Goal: Transaction & Acquisition: Purchase product/service

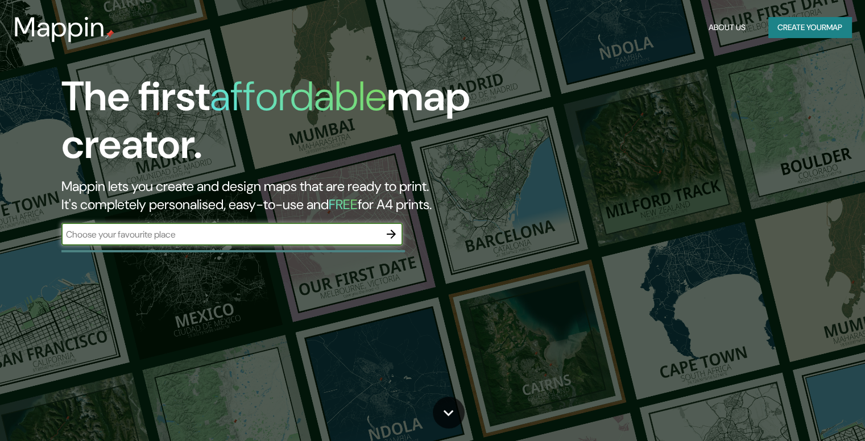
click at [182, 236] on input "text" at bounding box center [220, 234] width 318 height 13
type input "[GEOGRAPHIC_DATA]"
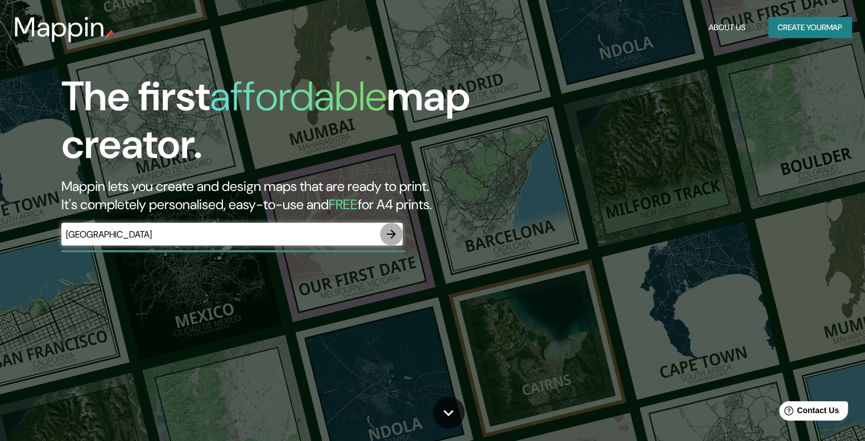
click at [393, 234] on icon "button" at bounding box center [391, 234] width 9 height 9
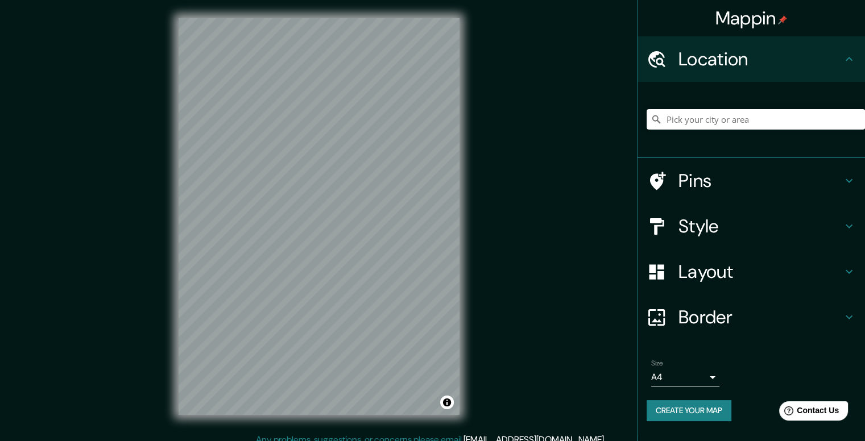
click at [710, 378] on body "Mappin Location Pins Style Layout Border Choose a border. Hint : you can make l…" at bounding box center [432, 220] width 865 height 441
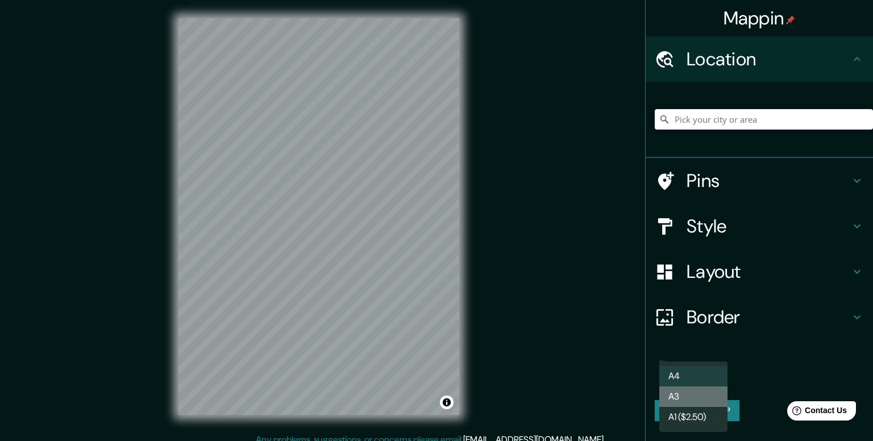
click at [710, 399] on li "A3" at bounding box center [694, 397] width 68 height 20
type input "a4"
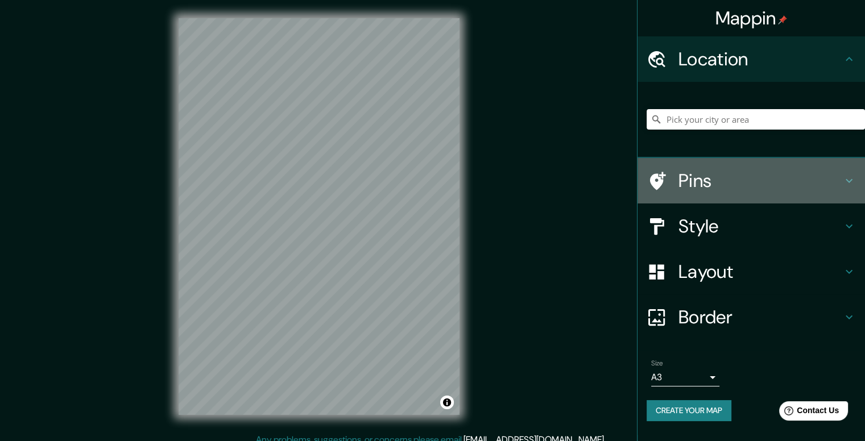
click at [782, 183] on h4 "Pins" at bounding box center [760, 180] width 164 height 23
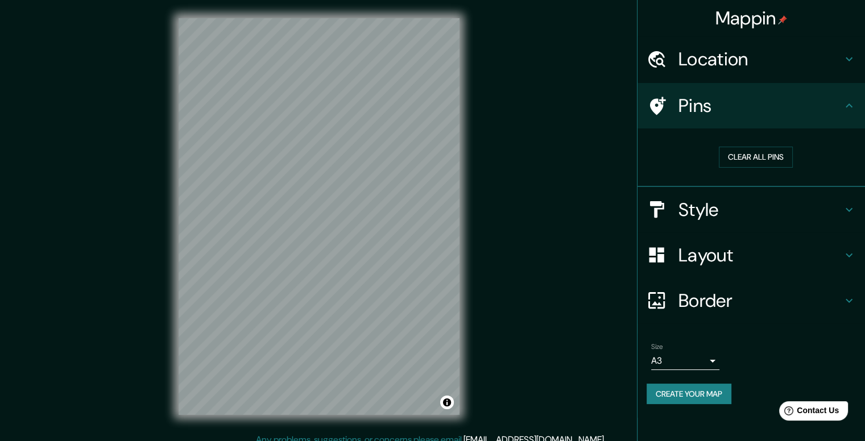
click at [831, 105] on h4 "Pins" at bounding box center [760, 105] width 164 height 23
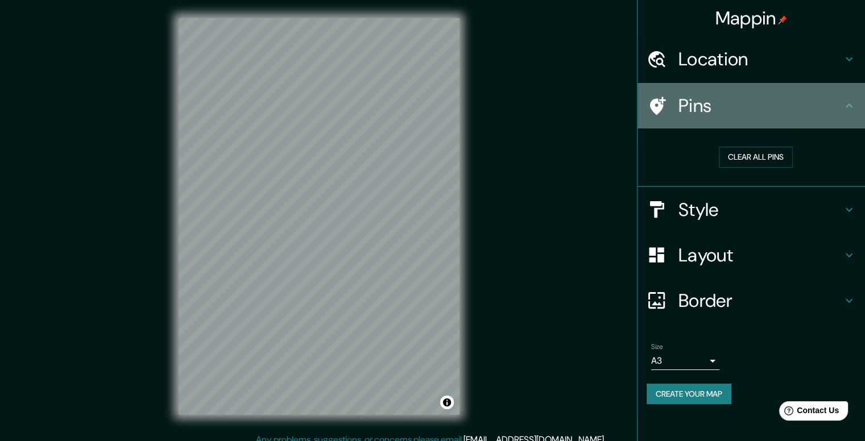
click at [853, 108] on icon at bounding box center [849, 106] width 14 height 14
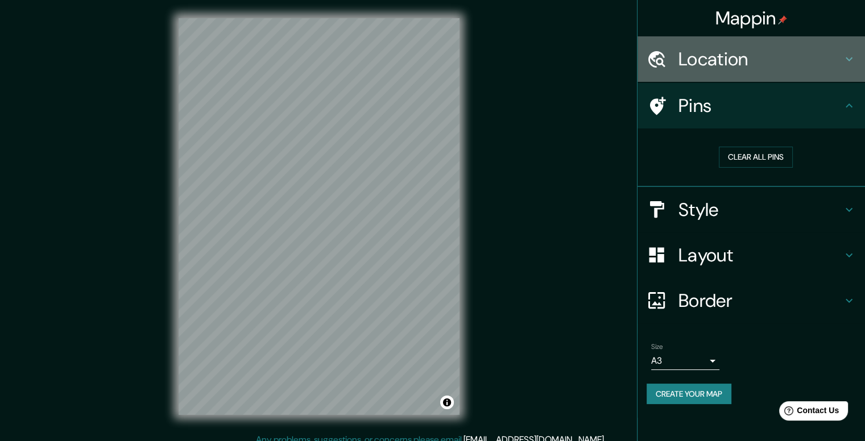
click at [839, 55] on h4 "Location" at bounding box center [760, 59] width 164 height 23
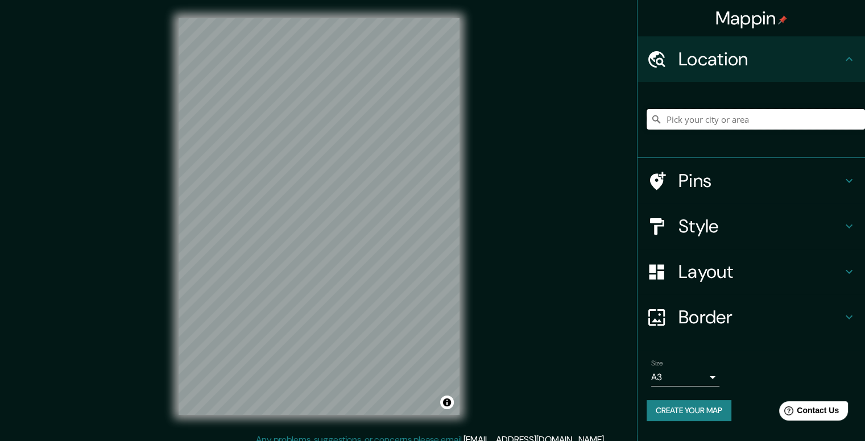
click at [768, 120] on input "Pick your city or area" at bounding box center [756, 119] width 218 height 20
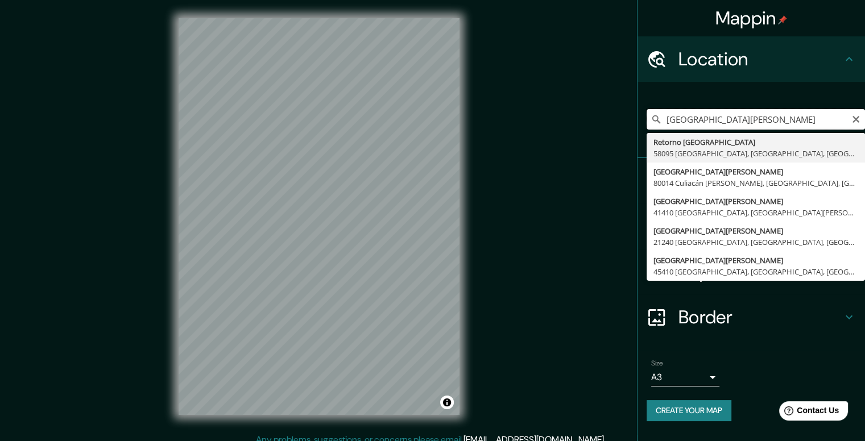
drag, startPoint x: 765, startPoint y: 115, endPoint x: 608, endPoint y: 112, distance: 156.4
click at [608, 112] on div "Mappin Location [GEOGRAPHIC_DATA][PERSON_NAME] Retorno [GEOGRAPHIC_DATA] [GEOGR…" at bounding box center [432, 226] width 865 height 452
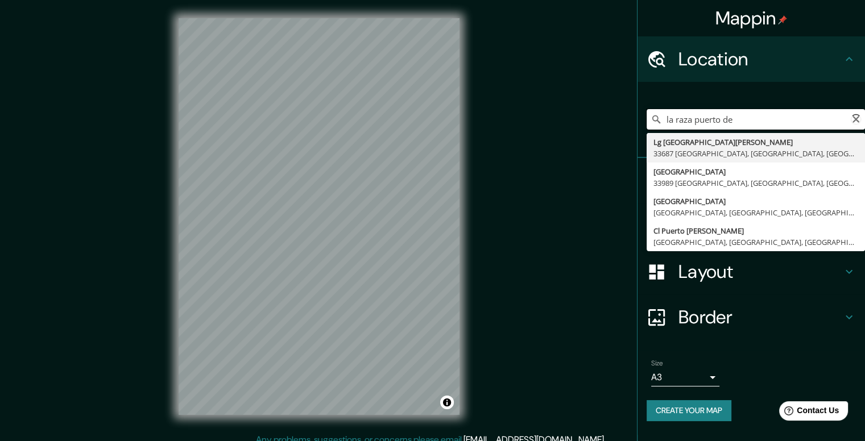
type input "la raza puerto de"
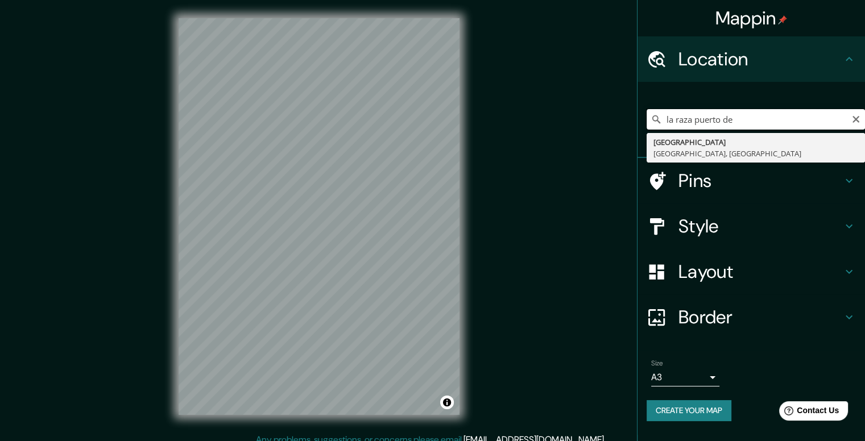
drag, startPoint x: 784, startPoint y: 122, endPoint x: 558, endPoint y: 120, distance: 226.3
click at [562, 118] on div "Mappin Location la raza puerto de [GEOGRAPHIC_DATA] [GEOGRAPHIC_DATA], [GEOGRAP…" at bounding box center [432, 226] width 865 height 452
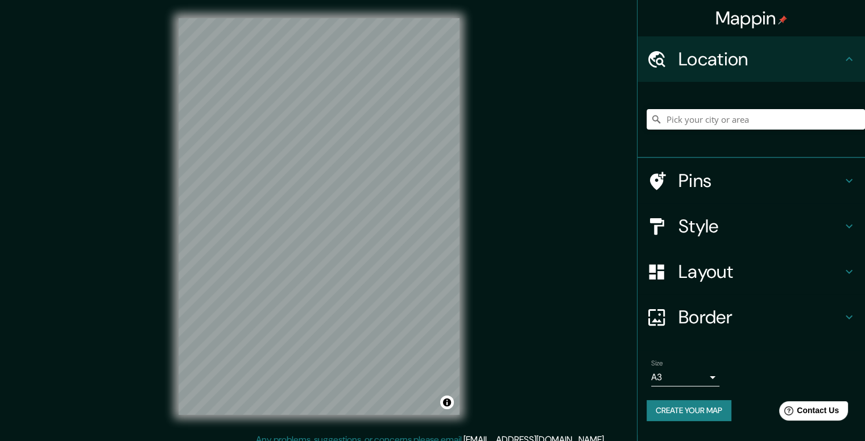
click at [721, 221] on h4 "Style" at bounding box center [760, 226] width 164 height 23
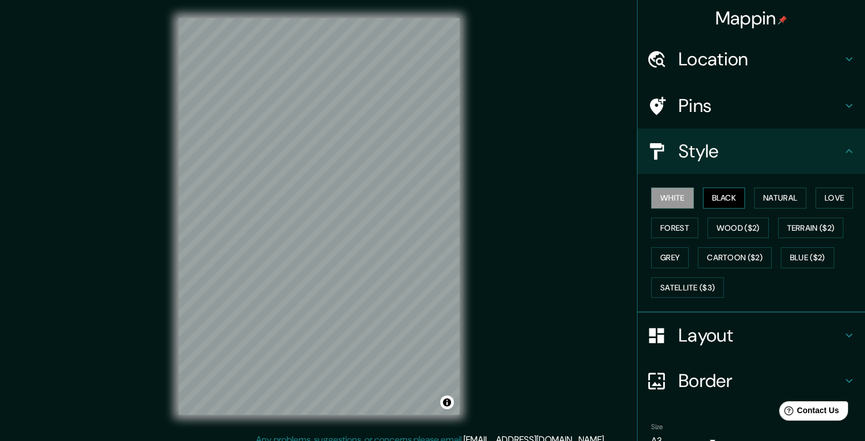
click at [712, 198] on button "Black" at bounding box center [724, 198] width 43 height 21
click at [662, 198] on button "White" at bounding box center [672, 198] width 43 height 21
click at [784, 194] on button "Natural" at bounding box center [780, 198] width 52 height 21
click at [707, 337] on h4 "Layout" at bounding box center [760, 335] width 164 height 23
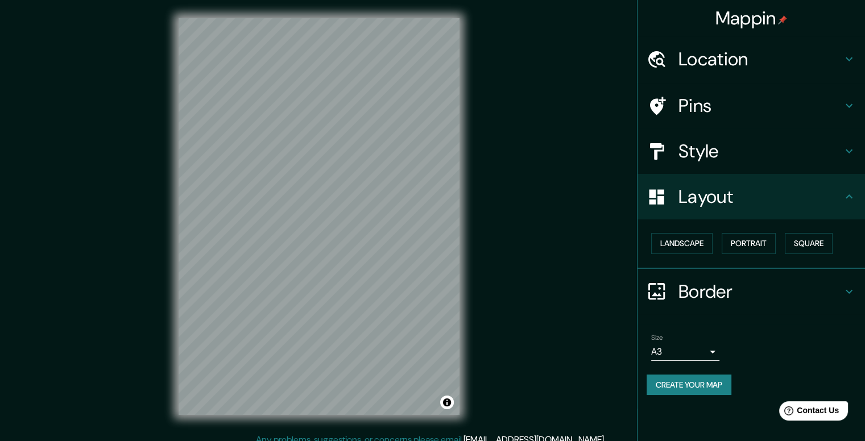
click at [719, 287] on h4 "Border" at bounding box center [760, 291] width 164 height 23
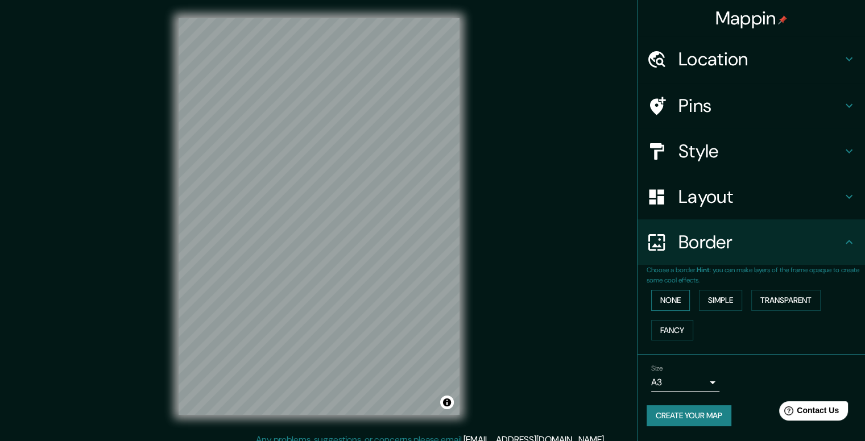
click at [665, 301] on button "None" at bounding box center [670, 300] width 39 height 21
click at [734, 292] on button "Simple" at bounding box center [720, 300] width 43 height 21
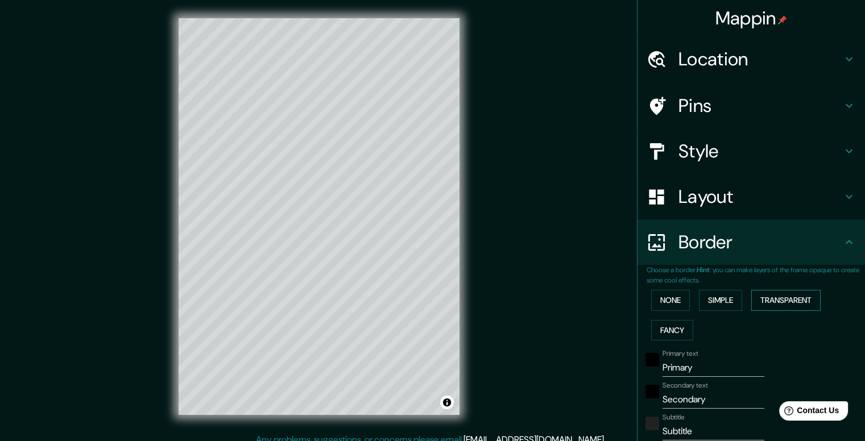
click at [784, 299] on button "Transparent" at bounding box center [785, 300] width 69 height 21
click at [673, 329] on button "Fancy" at bounding box center [672, 330] width 42 height 21
click at [731, 80] on div "Location" at bounding box center [750, 58] width 227 height 45
type input "198"
type input "40"
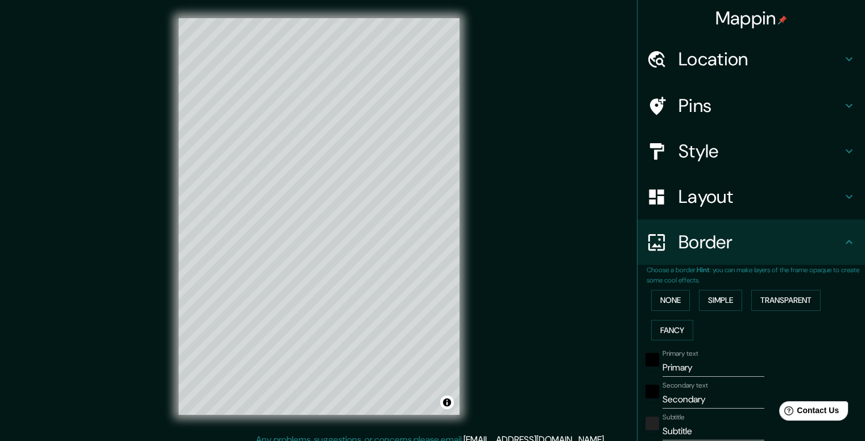
type input "40"
type input "20"
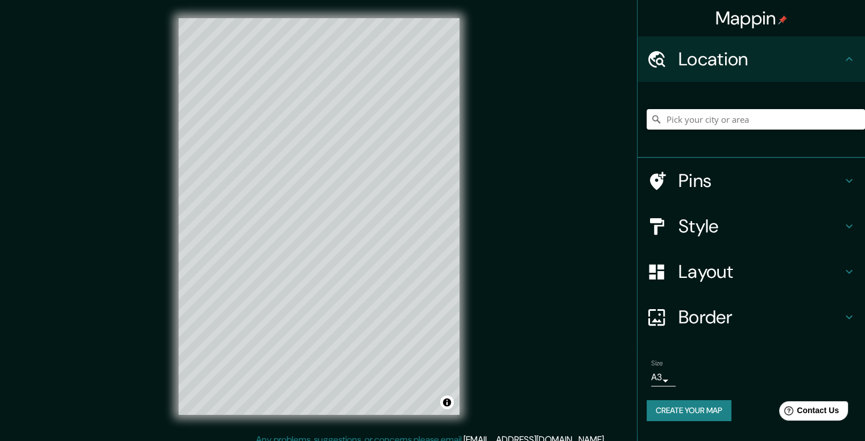
click at [834, 60] on h4 "Location" at bounding box center [760, 59] width 164 height 23
click at [797, 176] on h4 "Pins" at bounding box center [760, 180] width 164 height 23
type input "198"
type input "40"
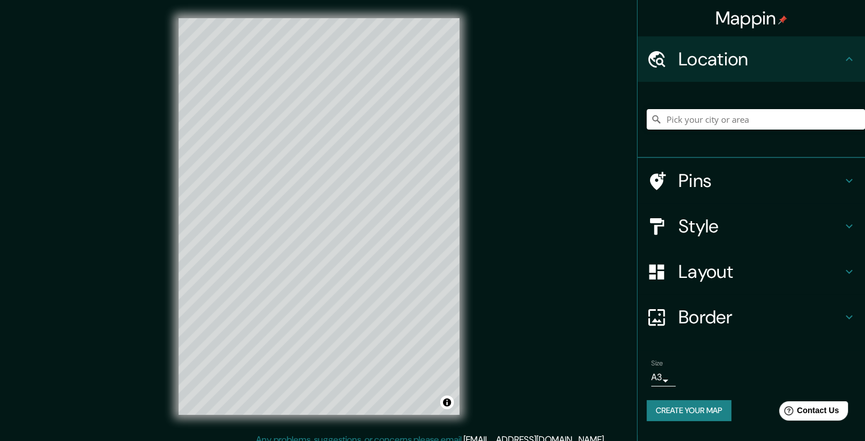
type input "20"
